Goal: Information Seeking & Learning: Find specific fact

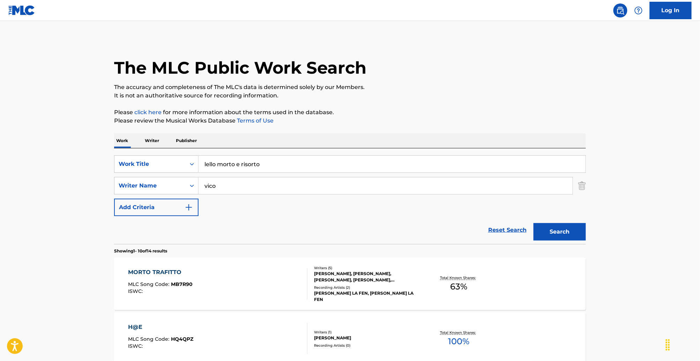
click at [174, 148] on p "Publisher" at bounding box center [186, 140] width 25 height 15
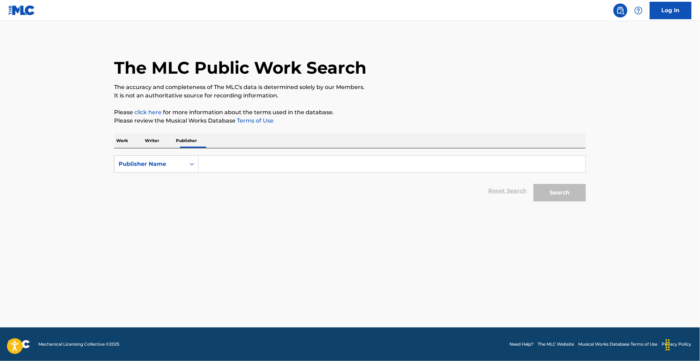
click at [118, 196] on form "SearchWithCriteria625f2576-2374-4731-9312-c4f245207674 Publisher Name Reset Sea…" at bounding box center [350, 180] width 472 height 50
click at [119, 168] on div "Publisher Name" at bounding box center [150, 164] width 63 height 8
click at [114, 171] on div "Publisher Name" at bounding box center [149, 163] width 71 height 13
click at [143, 148] on p "Writer" at bounding box center [152, 140] width 18 height 15
click at [114, 173] on div "SearchWithCriteriaf2b18b35-849c-48bf-b892-9d64447c4dc3 Writer Name Reset Search…" at bounding box center [350, 176] width 472 height 57
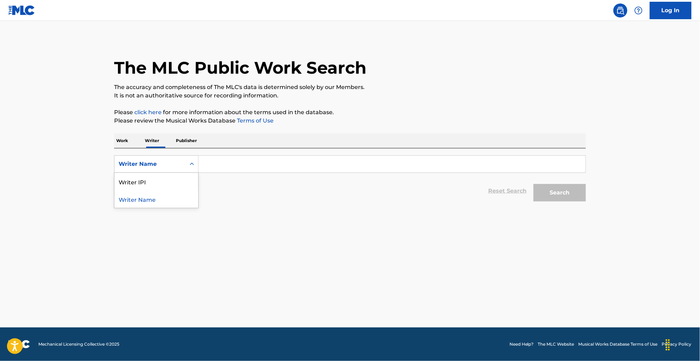
click at [119, 168] on div "Writer Name" at bounding box center [150, 164] width 63 height 8
click at [114, 148] on div "Work Writer Publisher" at bounding box center [350, 140] width 472 height 15
click at [114, 148] on p "Work" at bounding box center [122, 140] width 16 height 15
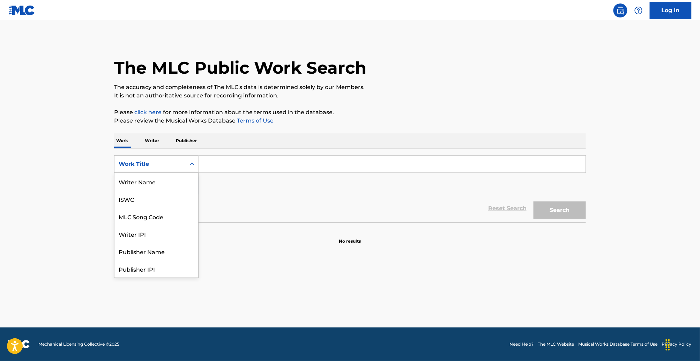
click at [186, 172] on div "Search Form" at bounding box center [192, 164] width 13 height 17
click at [121, 225] on div "MLC Song Code" at bounding box center [156, 216] width 84 height 17
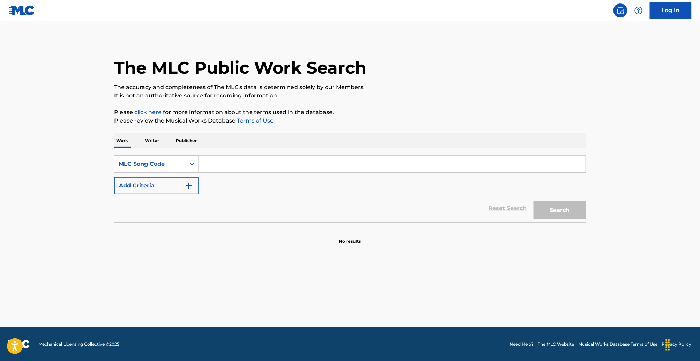
click at [213, 172] on input "Search Form" at bounding box center [392, 164] width 387 height 17
paste input "SD4K04"
type input "SD4K04"
click at [586, 219] on button "Search" at bounding box center [560, 209] width 52 height 17
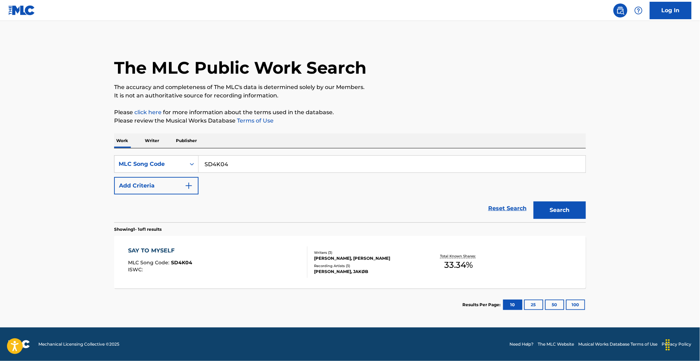
scroll to position [43, 0]
click at [394, 250] on div "Writers ( 3 )" at bounding box center [366, 252] width 105 height 5
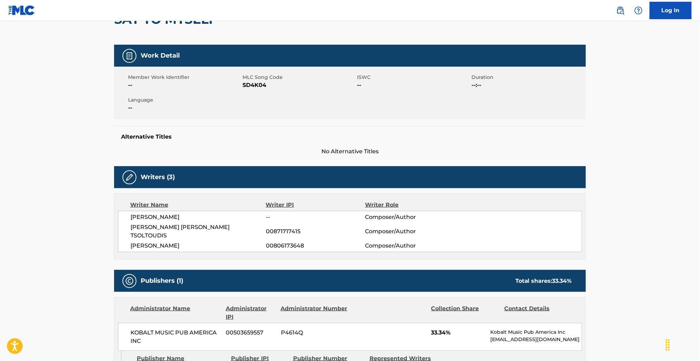
scroll to position [69, 0]
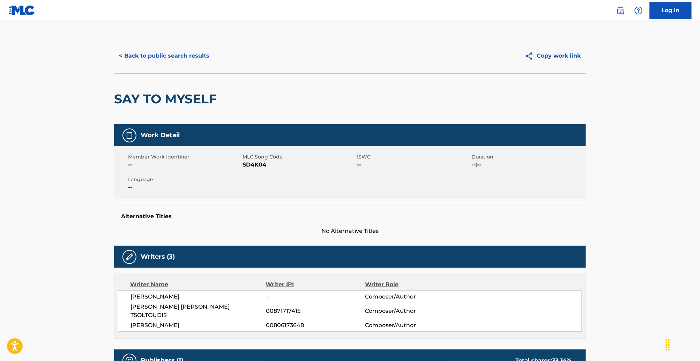
click at [114, 65] on button "< Back to public search results" at bounding box center [164, 55] width 100 height 17
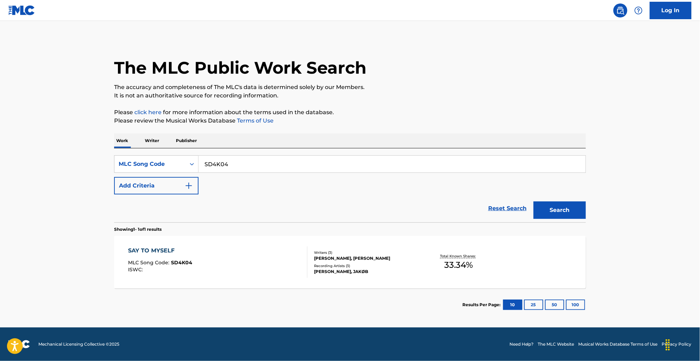
click at [199, 162] on input "SD4K04" at bounding box center [392, 164] width 387 height 17
paste input "BE6MZW"
type input "BE6MZW"
click at [586, 211] on button "Search" at bounding box center [560, 209] width 52 height 17
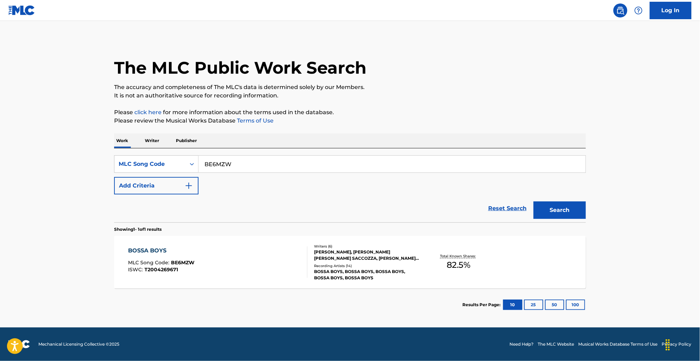
scroll to position [43, 0]
click at [373, 250] on div "GIUSEPPE TORELLI, ENEA FRANCESCO MARIA SACCOZZA, MARIO PERCALI, SERGIO MAURI, S…" at bounding box center [366, 255] width 105 height 13
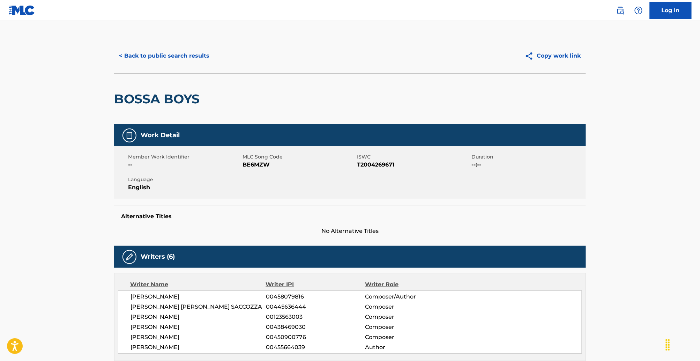
click at [114, 62] on button "< Back to public search results" at bounding box center [164, 55] width 100 height 17
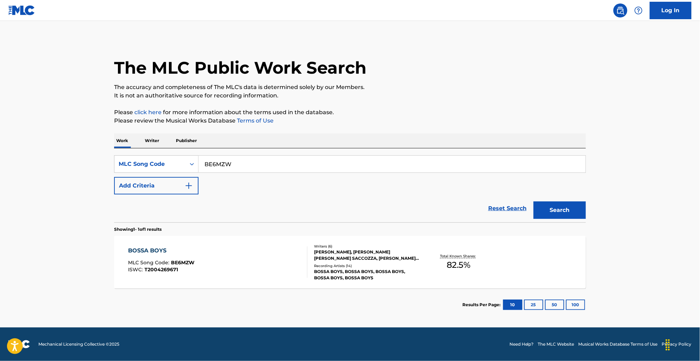
scroll to position [21, 0]
click at [199, 163] on input "BE6MZW" at bounding box center [392, 164] width 387 height 17
paste input "M73223"
type input "M73223"
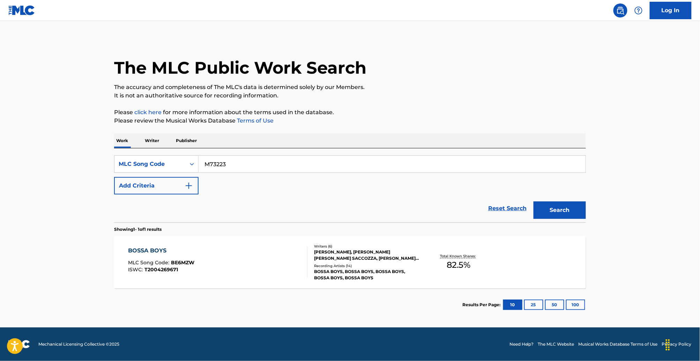
click at [586, 219] on button "Search" at bounding box center [560, 209] width 52 height 17
click at [376, 268] on div "GOOSETAF, G MILLS, 7RU7H, BACKGROUND MUSIC EXPERIENCE, GOOSETAF, PIANO SHADES" at bounding box center [366, 274] width 105 height 13
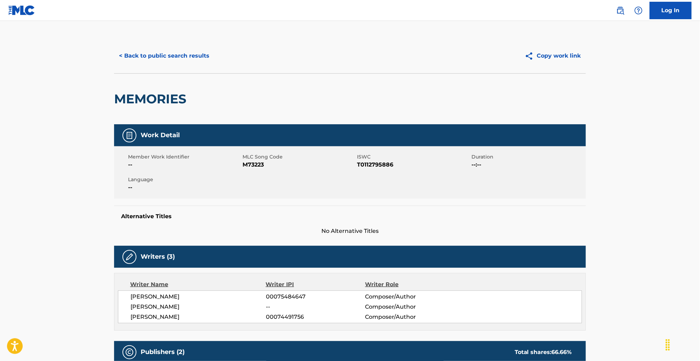
scroll to position [0, 0]
click at [119, 65] on button "< Back to public search results" at bounding box center [164, 55] width 100 height 17
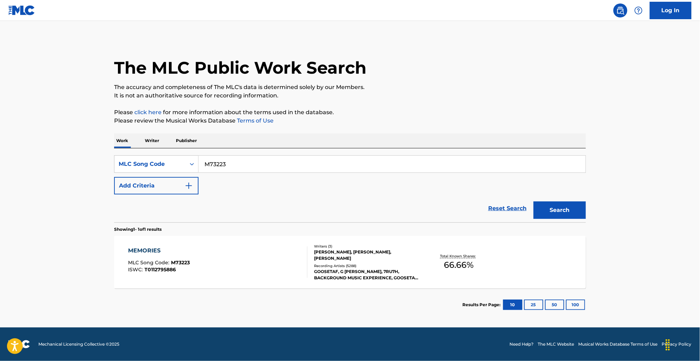
click at [182, 148] on div "Work Writer Publisher" at bounding box center [350, 140] width 472 height 15
click at [190, 148] on div "Work Writer Publisher" at bounding box center [350, 140] width 472 height 15
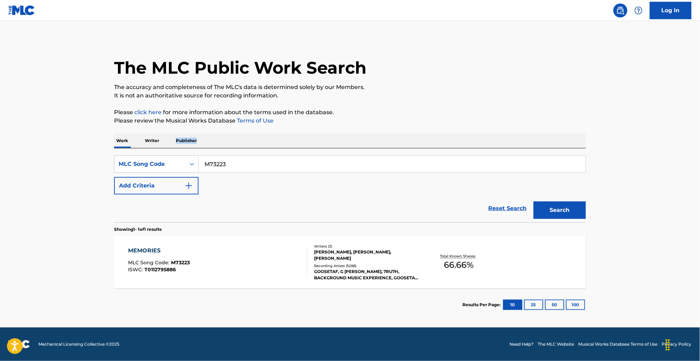
click at [190, 148] on div "Work Writer Publisher" at bounding box center [350, 140] width 472 height 15
click at [199, 172] on input "M73223" at bounding box center [392, 164] width 387 height 17
click at [181, 148] on div "Work Writer Publisher" at bounding box center [350, 140] width 472 height 15
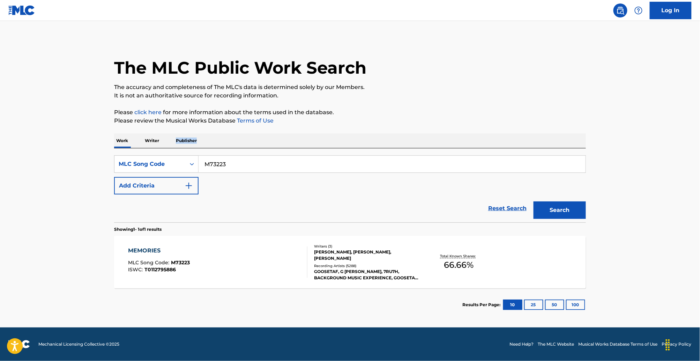
click at [206, 148] on div "Work Writer Publisher" at bounding box center [350, 140] width 472 height 15
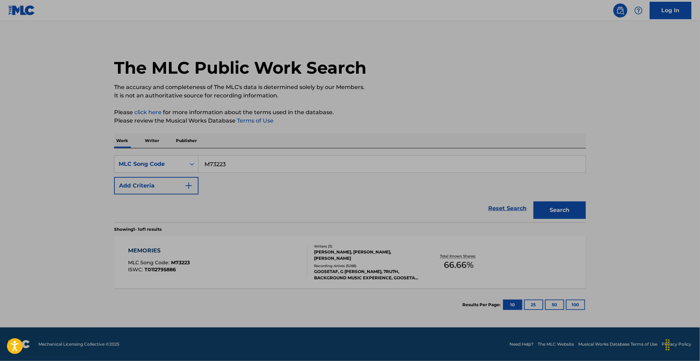
click at [210, 148] on div "Work Writer Publisher" at bounding box center [350, 140] width 472 height 15
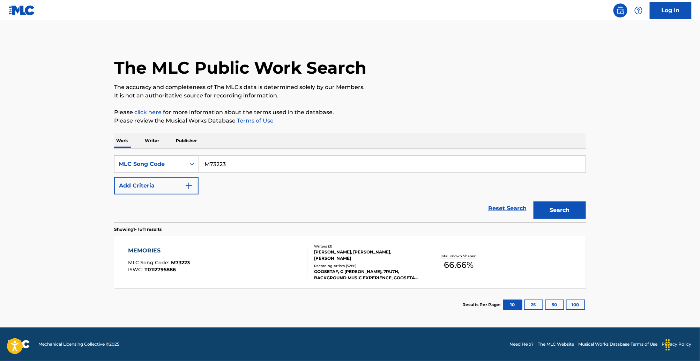
click at [205, 166] on div "SearchWithCriteriaa6b214d5-29a3-4c38-af2c-ffa972418d05 MLC Song Code M73223 Add…" at bounding box center [350, 185] width 472 height 74
click at [186, 148] on div "Work Writer Publisher" at bounding box center [350, 140] width 472 height 15
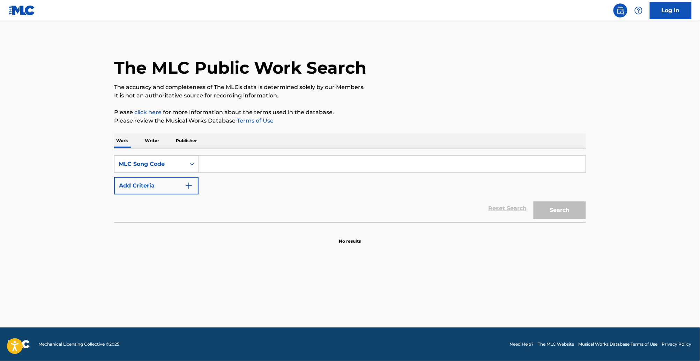
click at [199, 172] on input "Search Form" at bounding box center [392, 164] width 387 height 17
paste input "UA7TNH"
type input "UA7TNH"
click at [586, 219] on button "Search" at bounding box center [560, 209] width 52 height 17
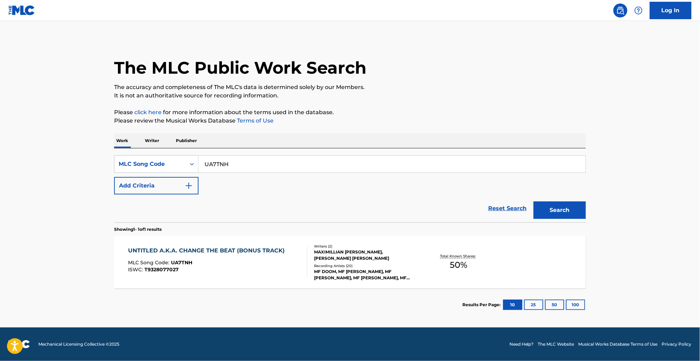
scroll to position [43, 0]
click at [415, 249] on div "MAXIMILLIAN [PERSON_NAME], [PERSON_NAME] [PERSON_NAME]" at bounding box center [366, 255] width 105 height 13
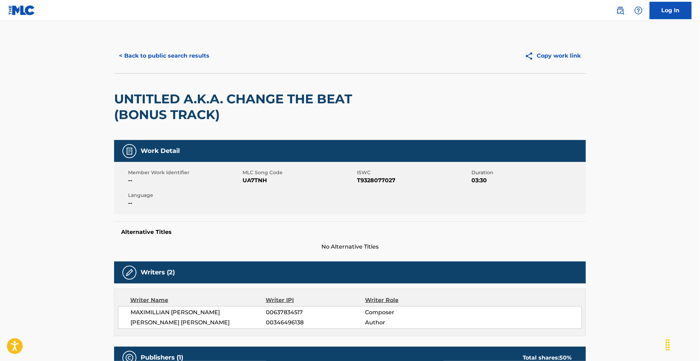
click at [119, 65] on button "< Back to public search results" at bounding box center [164, 55] width 100 height 17
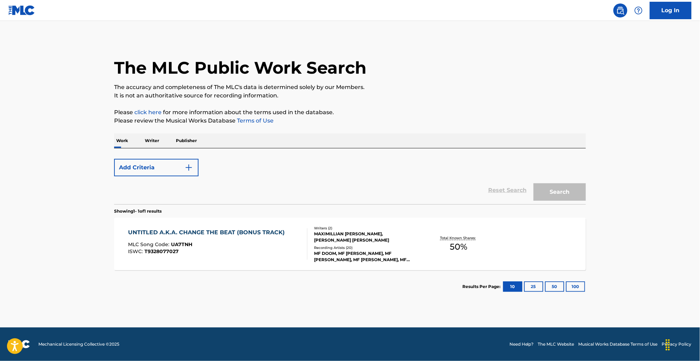
scroll to position [21, 0]
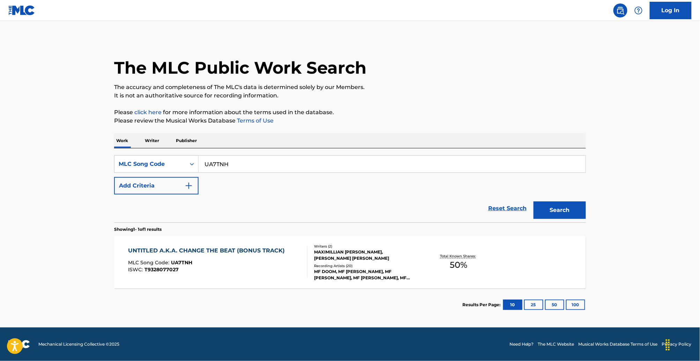
click at [199, 165] on input "UA7TNH" at bounding box center [392, 164] width 387 height 17
paste input "J02125"
type input "J02125"
click at [586, 216] on button "Search" at bounding box center [560, 209] width 52 height 17
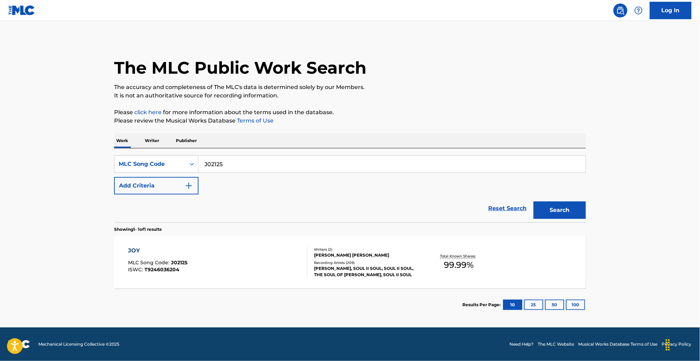
scroll to position [43, 0]
click at [356, 247] on div "Writers ( 2 ) [PERSON_NAME] [PERSON_NAME] Recording Artists ( 209 ) [PERSON_NAM…" at bounding box center [363, 262] width 112 height 31
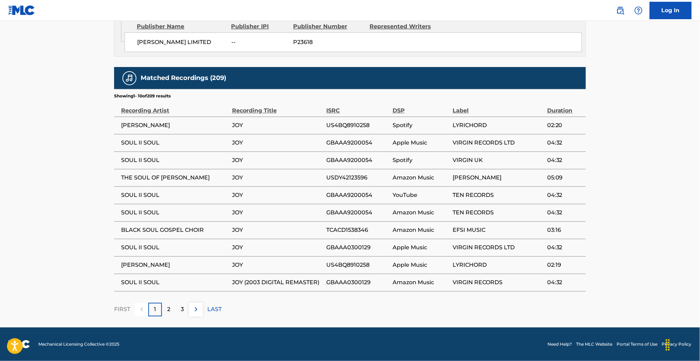
scroll to position [738, 0]
click at [181, 305] on p "3" at bounding box center [182, 309] width 3 height 8
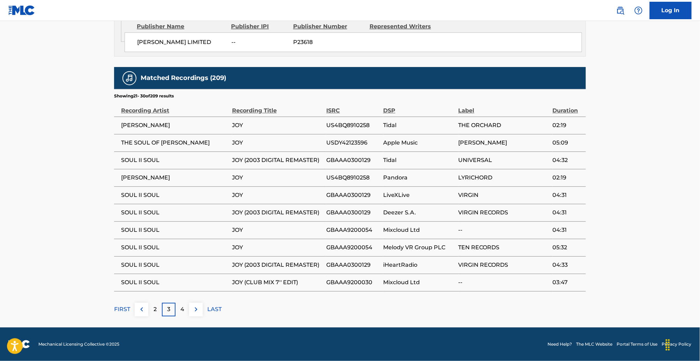
click at [154, 305] on p "2" at bounding box center [155, 309] width 3 height 8
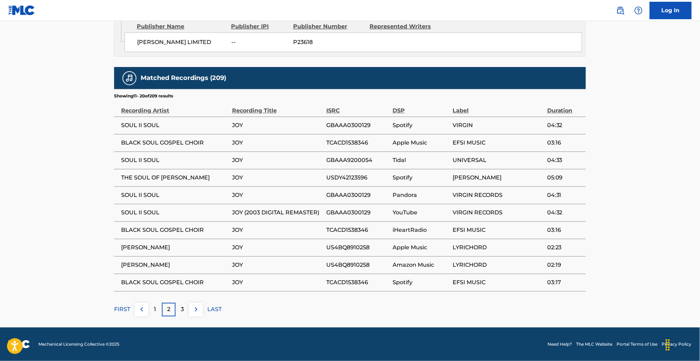
click at [176, 303] on div "3" at bounding box center [183, 310] width 14 height 14
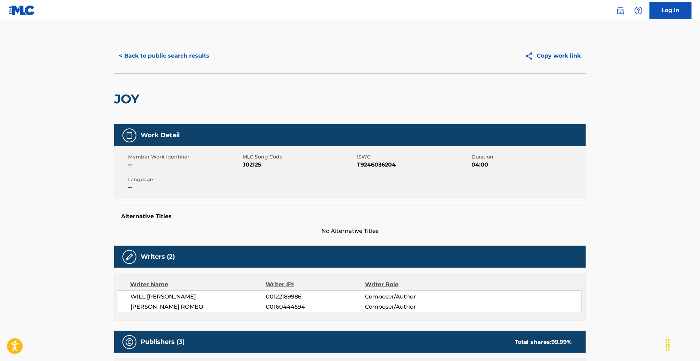
scroll to position [0, 0]
click at [114, 65] on button "< Back to public search results" at bounding box center [164, 55] width 100 height 17
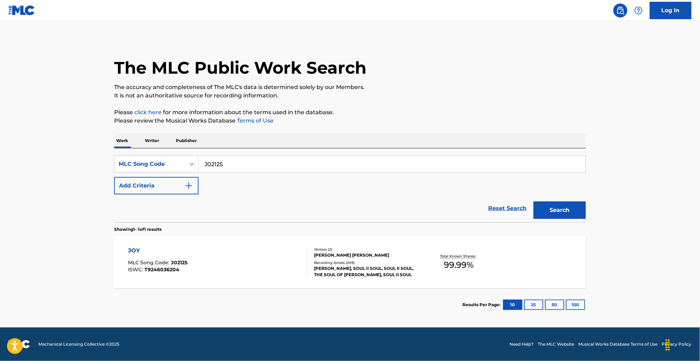
click at [199, 172] on input "J02125" at bounding box center [392, 164] width 387 height 17
click at [143, 148] on p "Writer" at bounding box center [152, 140] width 18 height 15
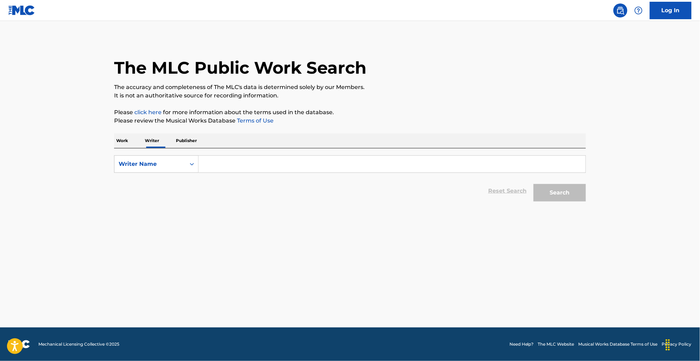
click at [114, 148] on p "Work" at bounding box center [122, 140] width 16 height 15
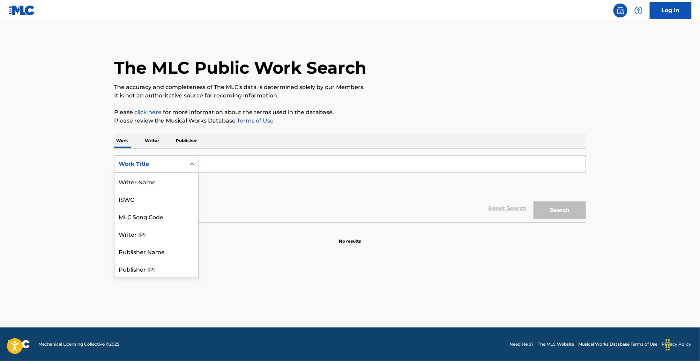
scroll to position [49, 0]
click at [148, 168] on div "Work Title" at bounding box center [150, 164] width 63 height 8
click at [199, 172] on input "Search Form" at bounding box center [392, 164] width 387 height 17
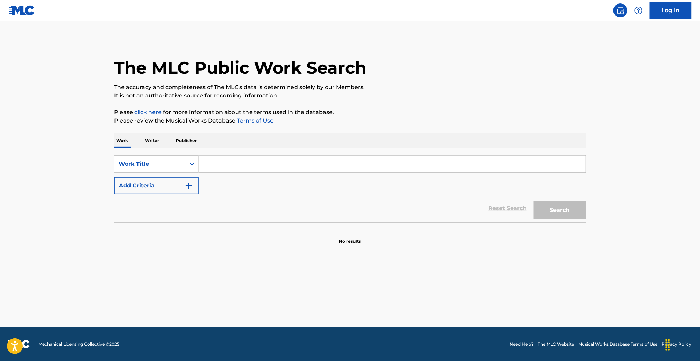
paste input "Ganeni"
type input "Ganeni"
click at [114, 194] on button "Add Criteria" at bounding box center [156, 185] width 84 height 17
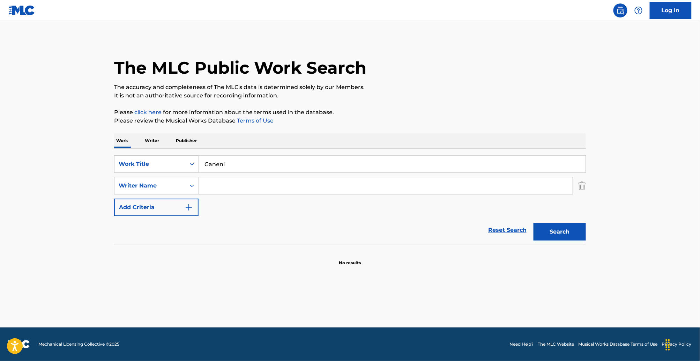
click at [199, 194] on input "Search Form" at bounding box center [386, 185] width 374 height 17
click at [255, 194] on input "Search Form" at bounding box center [386, 185] width 374 height 17
paste input "MARJIYA"
type input "MARJIYA"
click at [586, 244] on div "Search" at bounding box center [558, 230] width 56 height 28
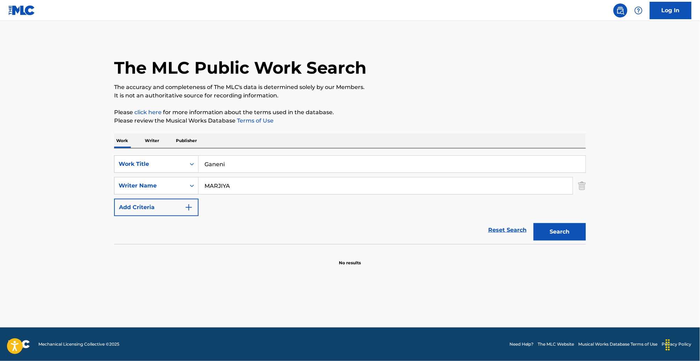
click at [586, 240] on button "Search" at bounding box center [560, 231] width 52 height 17
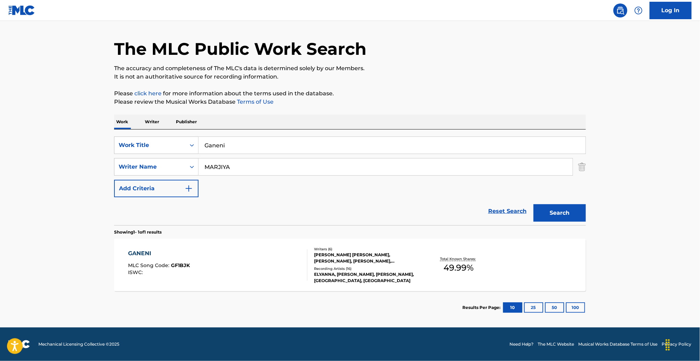
scroll to position [69, 0]
click at [398, 253] on div "Writers ( 6 ) [PERSON_NAME] [PERSON_NAME], [PERSON_NAME], [PERSON_NAME], [PERSO…" at bounding box center [363, 264] width 112 height 37
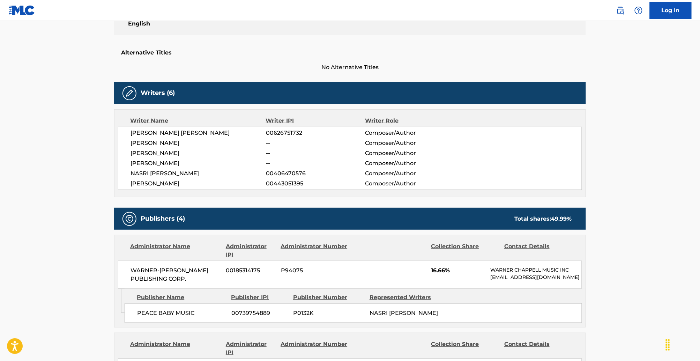
scroll to position [150, 0]
